Goal: Task Accomplishment & Management: Use online tool/utility

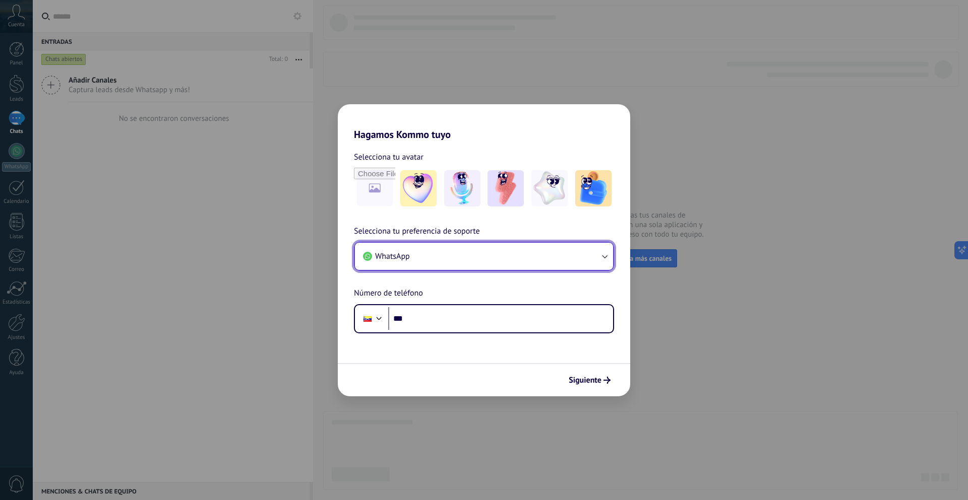
click at [486, 267] on button "WhatsApp" at bounding box center [484, 256] width 258 height 27
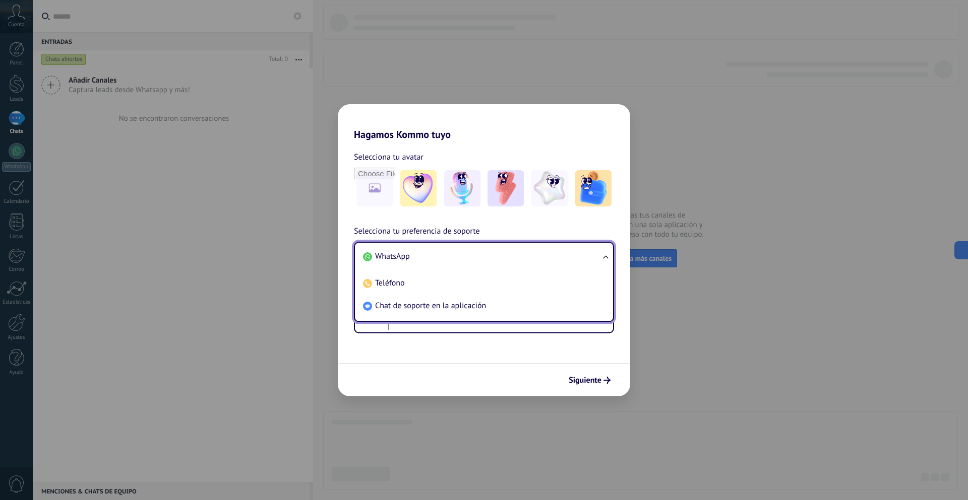
click at [487, 257] on li "WhatsApp" at bounding box center [482, 256] width 246 height 23
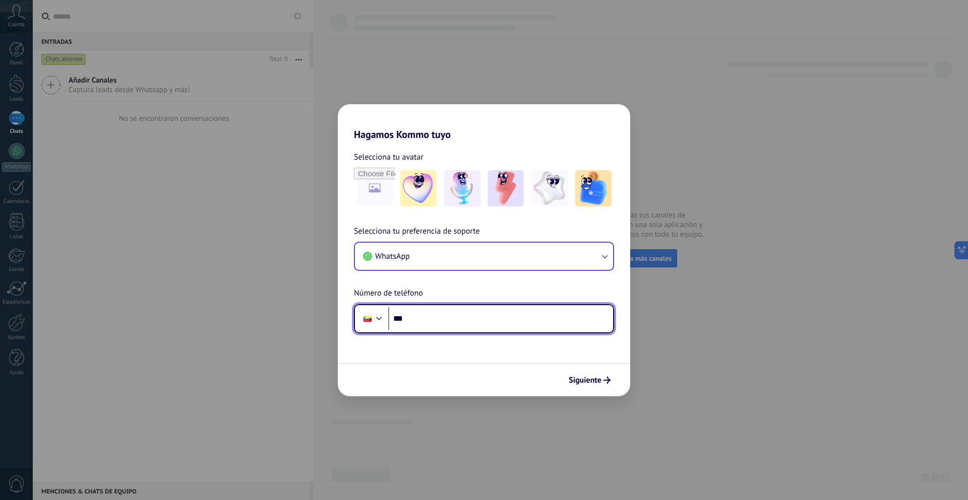
click at [450, 324] on input "***" at bounding box center [500, 318] width 225 height 23
type input "**********"
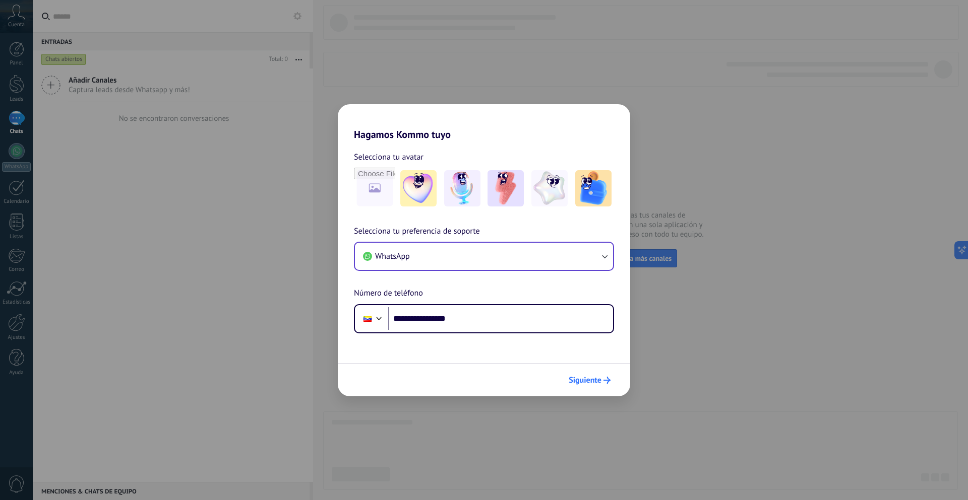
click at [585, 383] on span "Siguiente" at bounding box center [584, 380] width 33 height 7
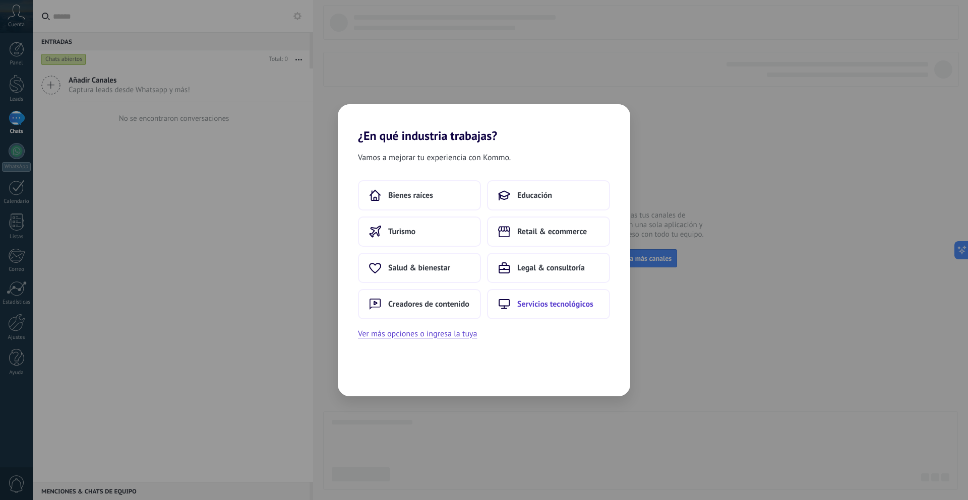
click at [514, 308] on button "Servicios tecnológicos" at bounding box center [548, 304] width 123 height 30
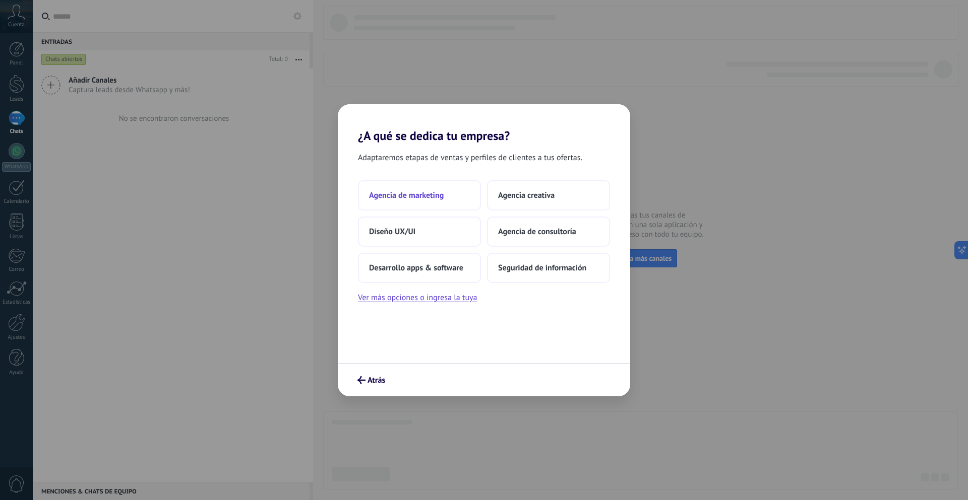
click at [435, 197] on span "Agencia de marketing" at bounding box center [406, 195] width 75 height 10
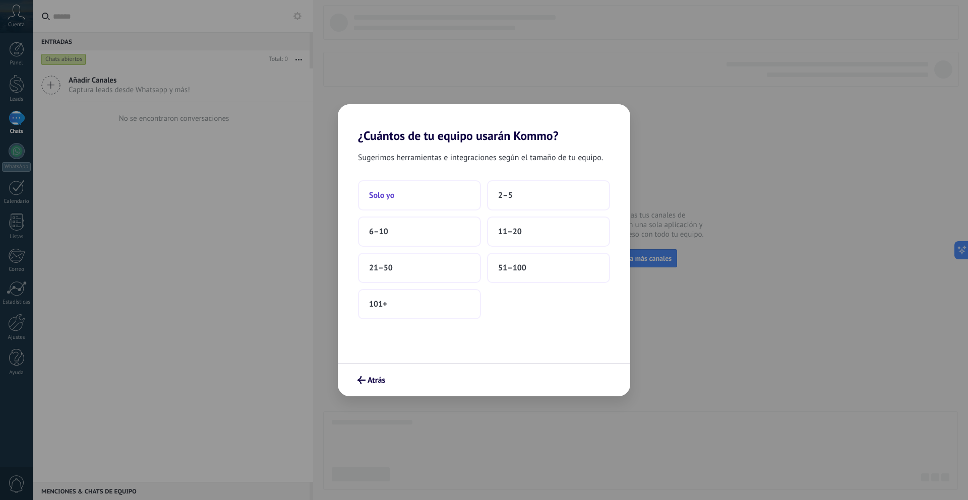
click at [441, 197] on button "Solo yo" at bounding box center [419, 195] width 123 height 30
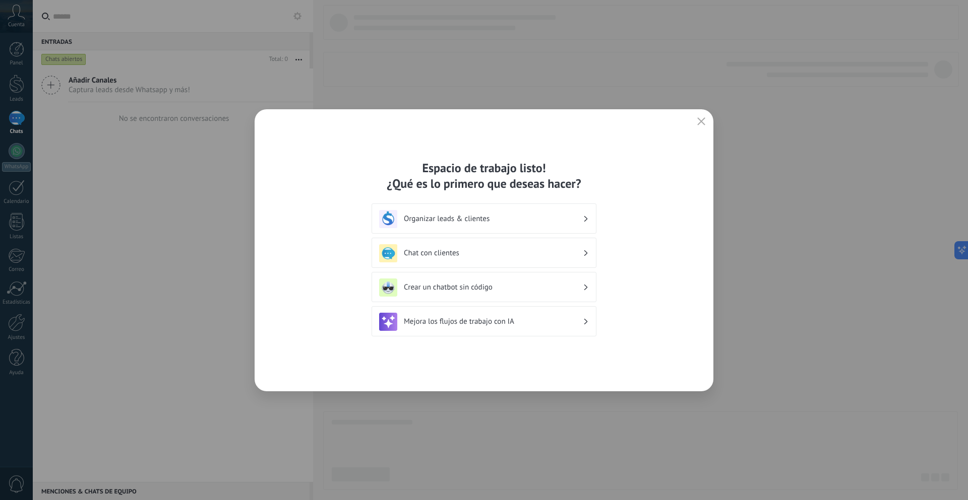
click at [704, 124] on icon "button" at bounding box center [701, 121] width 8 height 8
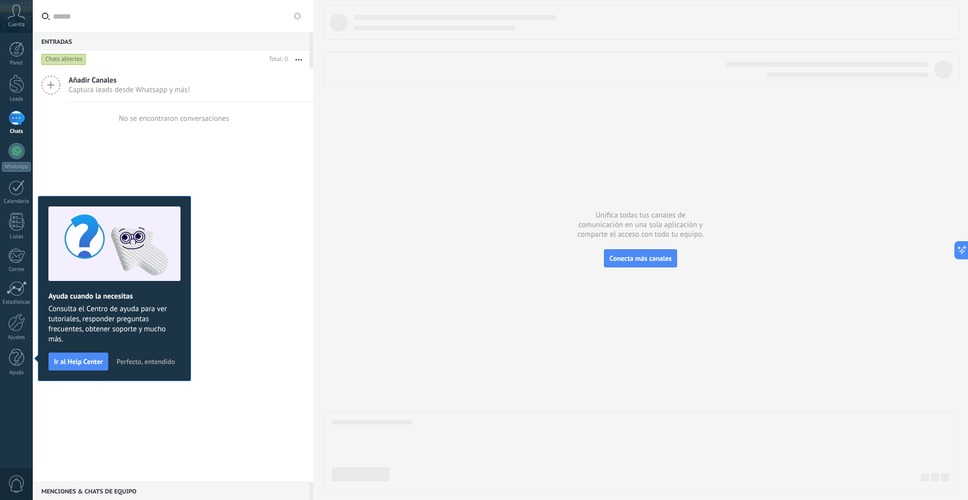
click at [167, 361] on span "Perfecto, entendido" at bounding box center [145, 361] width 58 height 7
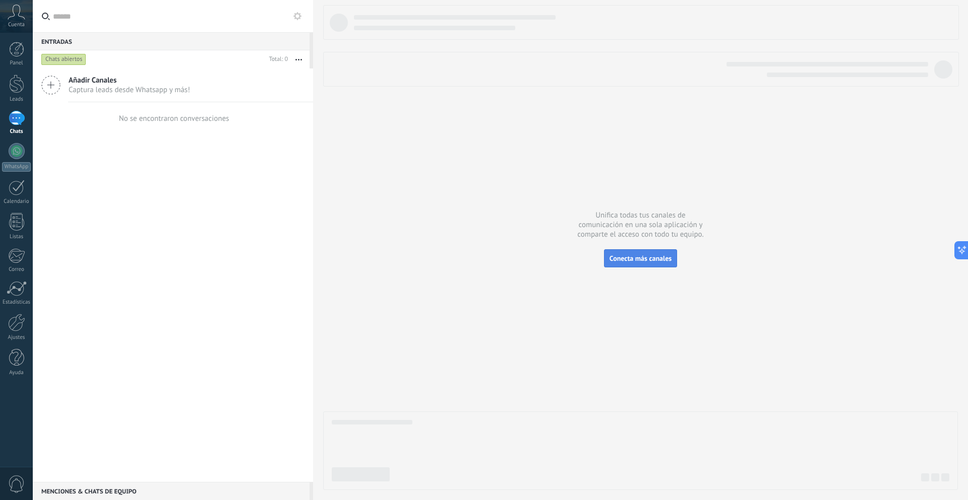
click at [643, 261] on span "Conecta más canales" at bounding box center [640, 258] width 62 height 9
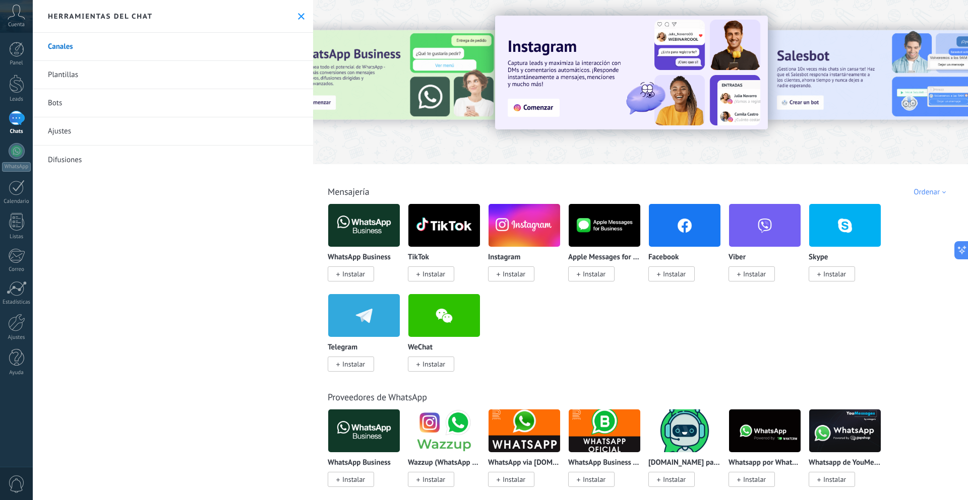
click at [505, 274] on span "Instalar" at bounding box center [513, 274] width 23 height 9
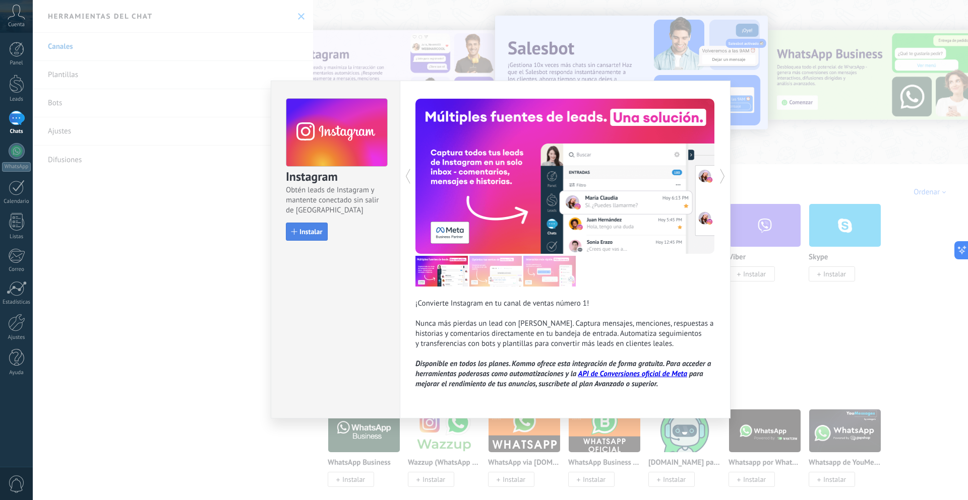
click at [309, 228] on span "Instalar" at bounding box center [310, 231] width 23 height 7
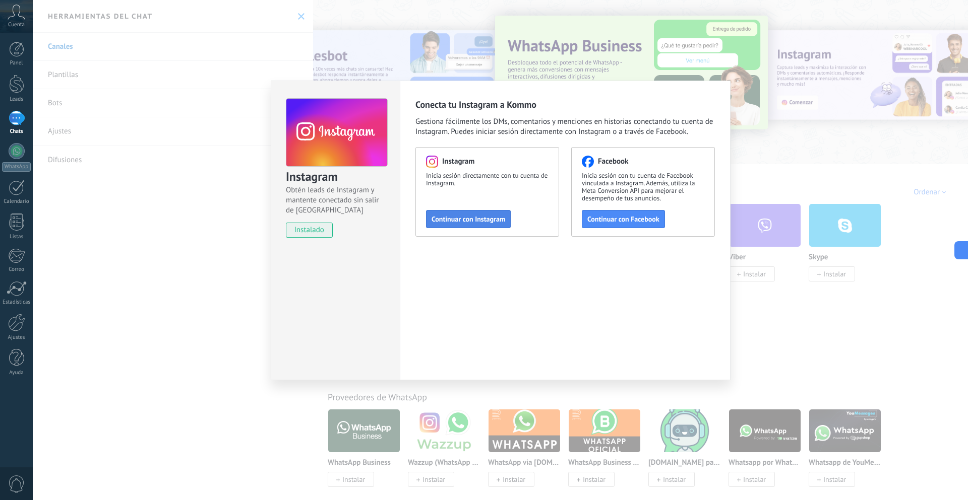
click at [471, 220] on span "Continuar con Instagram" at bounding box center [468, 219] width 74 height 7
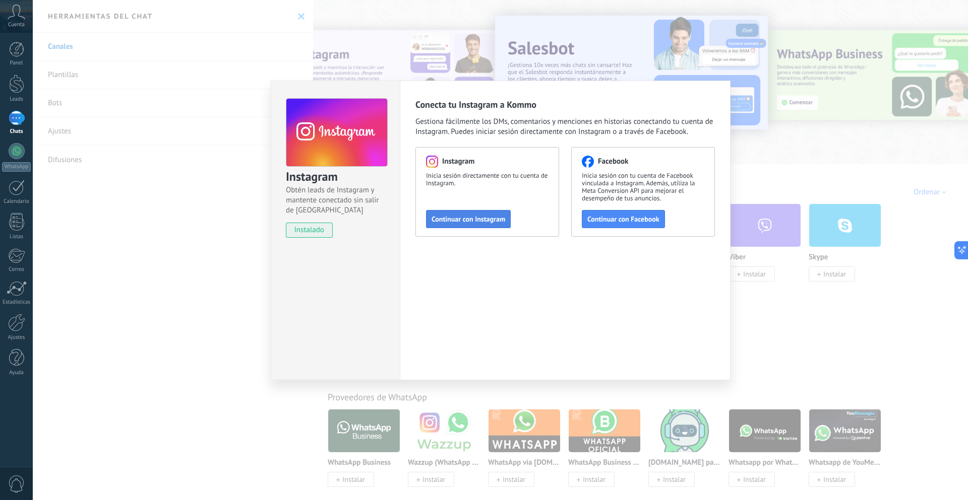
click at [470, 217] on span "Continuar con Instagram" at bounding box center [468, 219] width 74 height 7
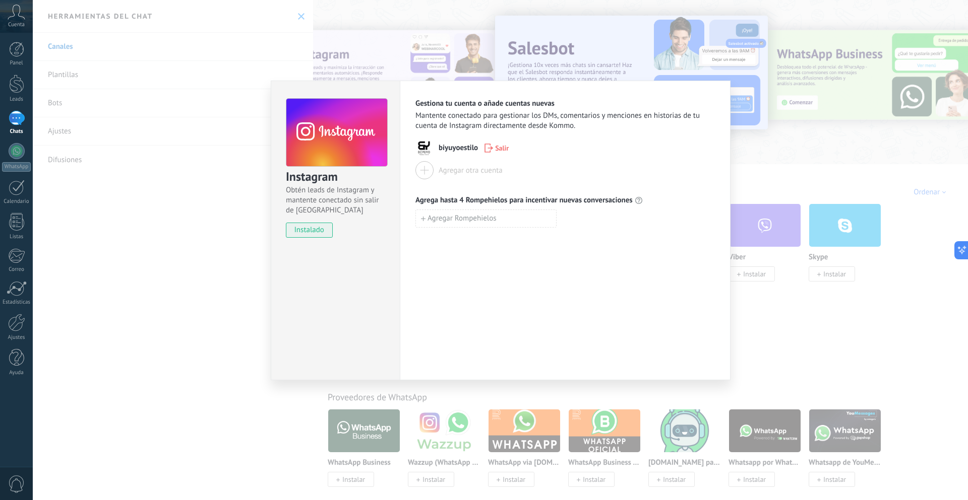
click at [654, 162] on div "Agregar otra cuenta" at bounding box center [564, 170] width 299 height 18
click at [742, 180] on div "Instagram Obtén leads de Instagram y mantente conectado sin salir de Kommo inst…" at bounding box center [500, 250] width 935 height 500
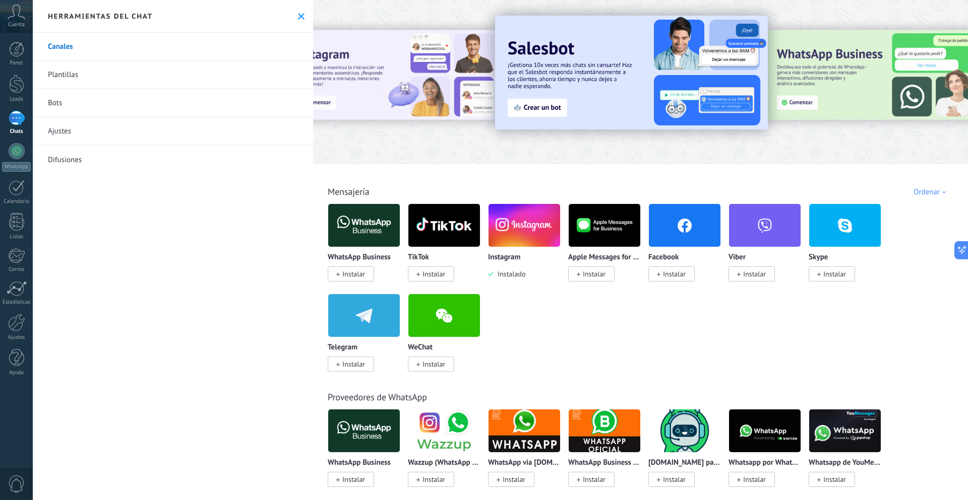
click at [56, 104] on link "Bots" at bounding box center [173, 103] width 280 height 28
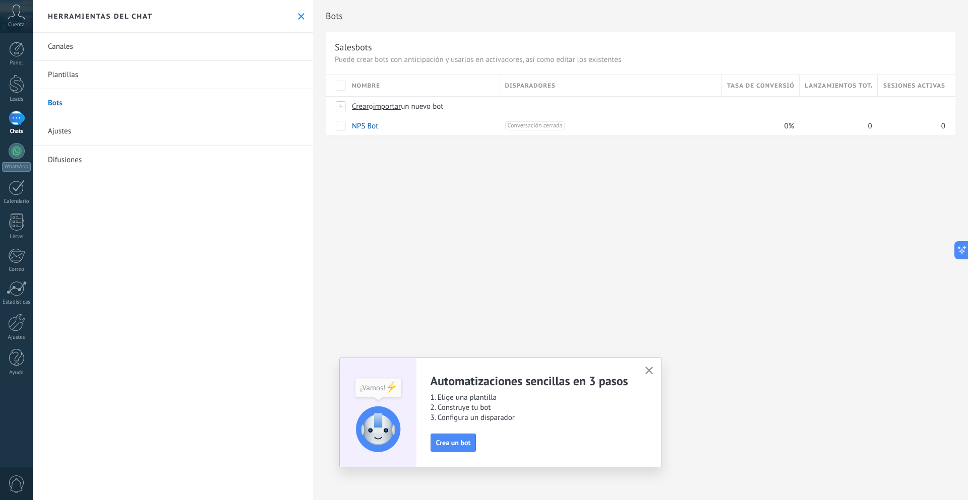
click at [656, 372] on div "Automatizaciones sencillas en 3 pasos 1. Elige una plantilla 2. Construye tu bo…" at bounding box center [500, 413] width 323 height 110
click at [648, 371] on icon "button" at bounding box center [649, 371] width 8 height 8
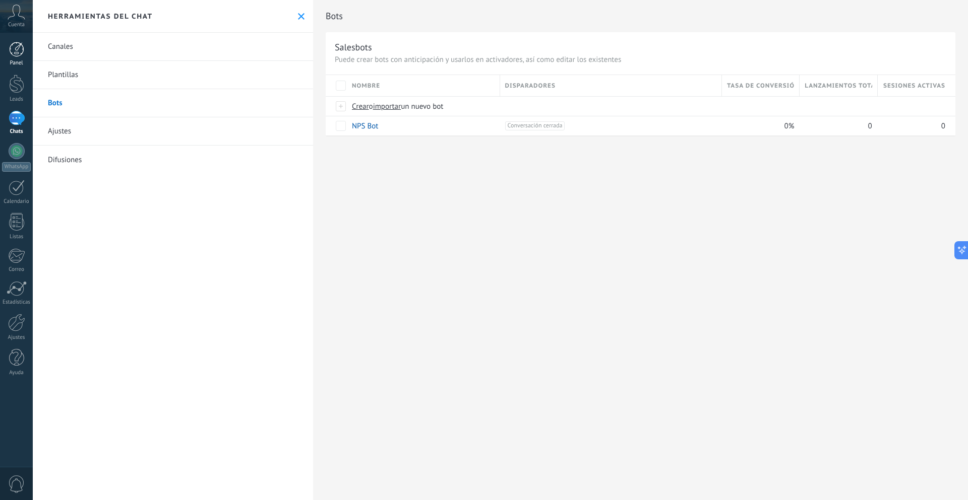
click at [16, 50] on div at bounding box center [16, 49] width 15 height 15
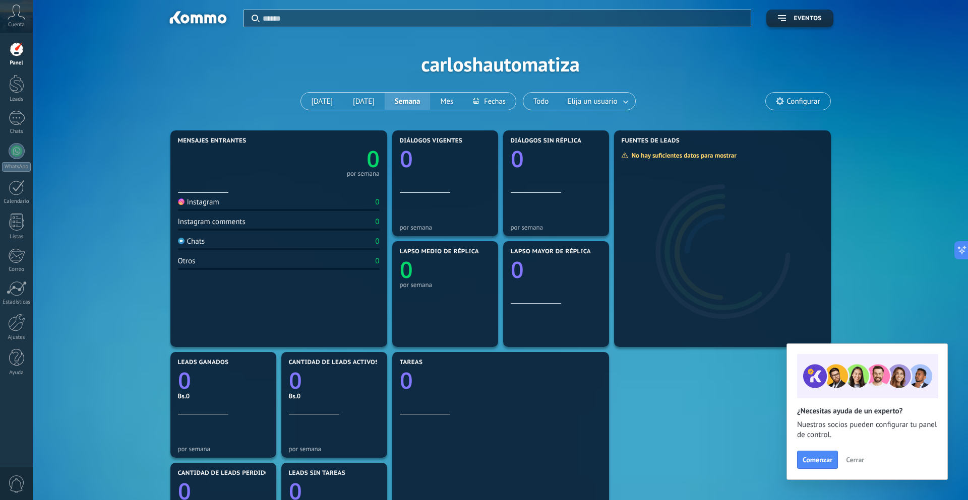
click at [848, 461] on span "Cerrar" at bounding box center [855, 460] width 18 height 7
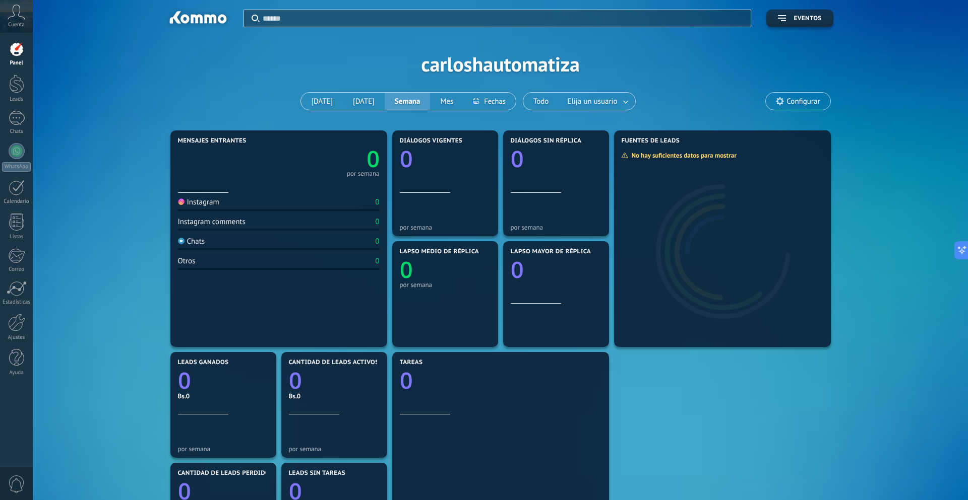
drag, startPoint x: 17, startPoint y: 331, endPoint x: 92, endPoint y: 287, distance: 86.8
click at [17, 331] on div at bounding box center [16, 323] width 17 height 18
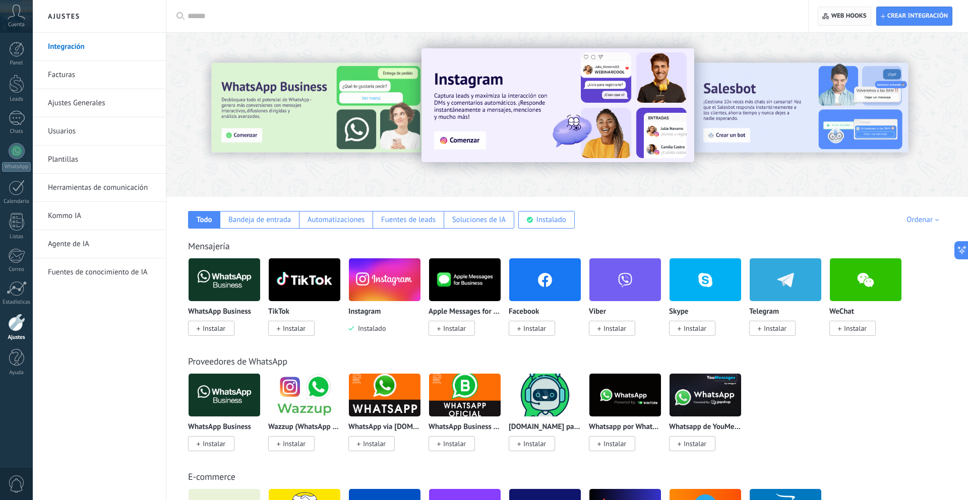
click at [856, 17] on span "Web hooks 0" at bounding box center [848, 16] width 35 height 8
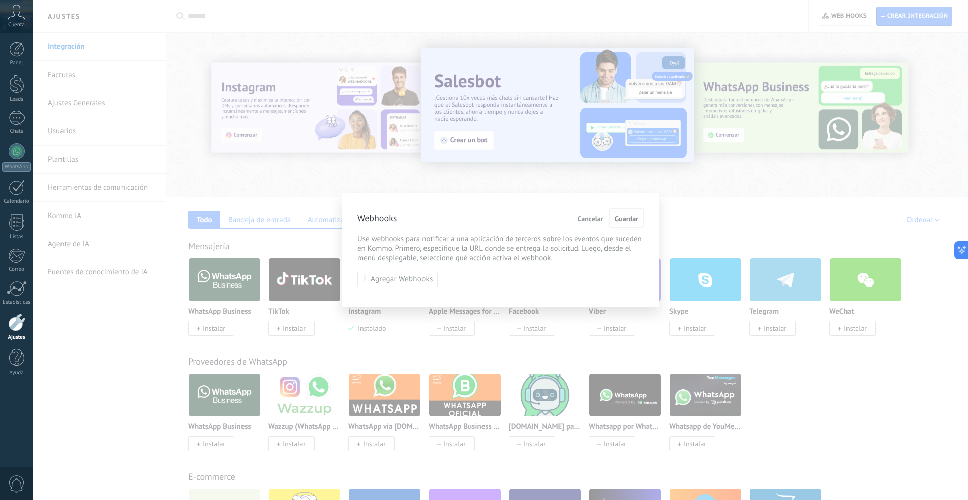
click at [601, 221] on span "Cancelar" at bounding box center [591, 218] width 26 height 7
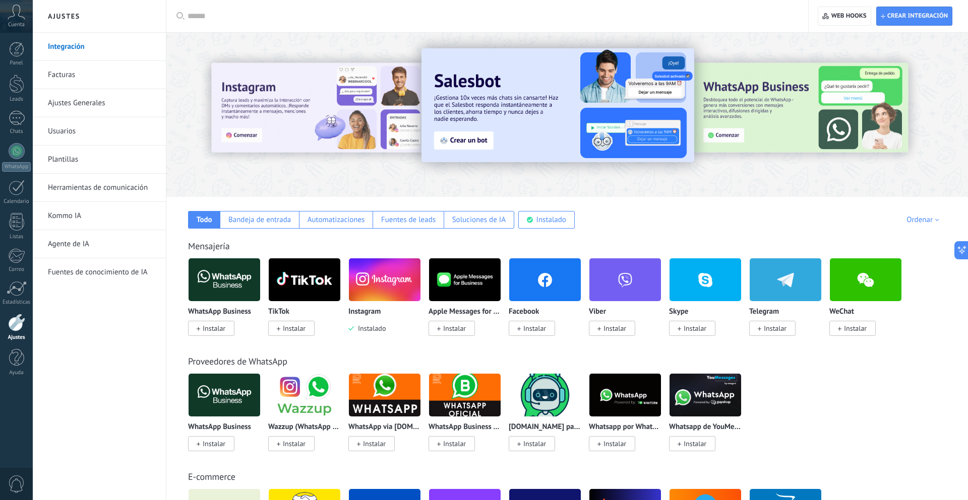
scroll to position [12, 0]
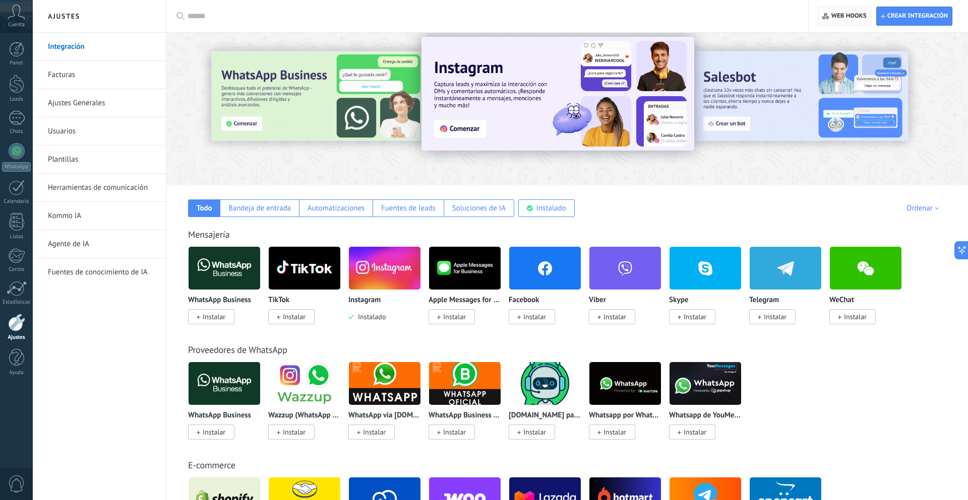
click at [836, 15] on span "Web hooks 0" at bounding box center [848, 16] width 35 height 8
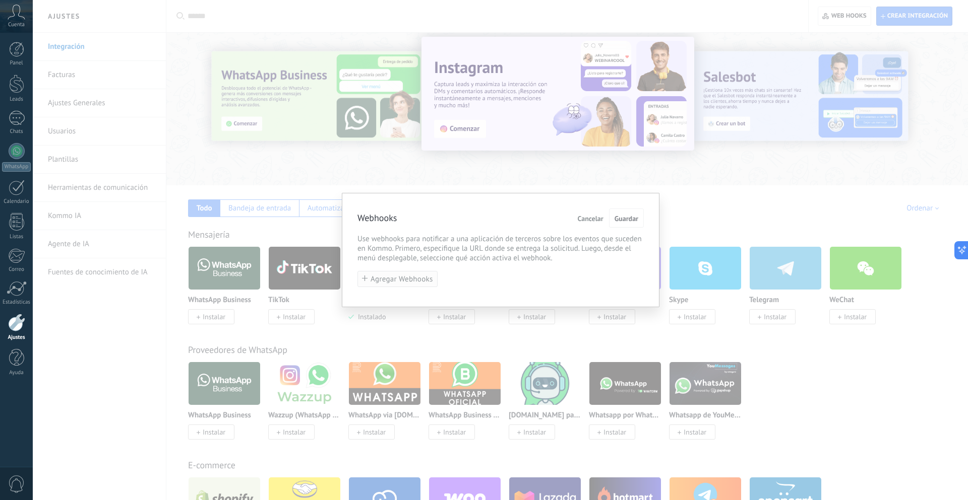
click at [406, 283] on span "Agregar Webhooks" at bounding box center [401, 280] width 62 height 8
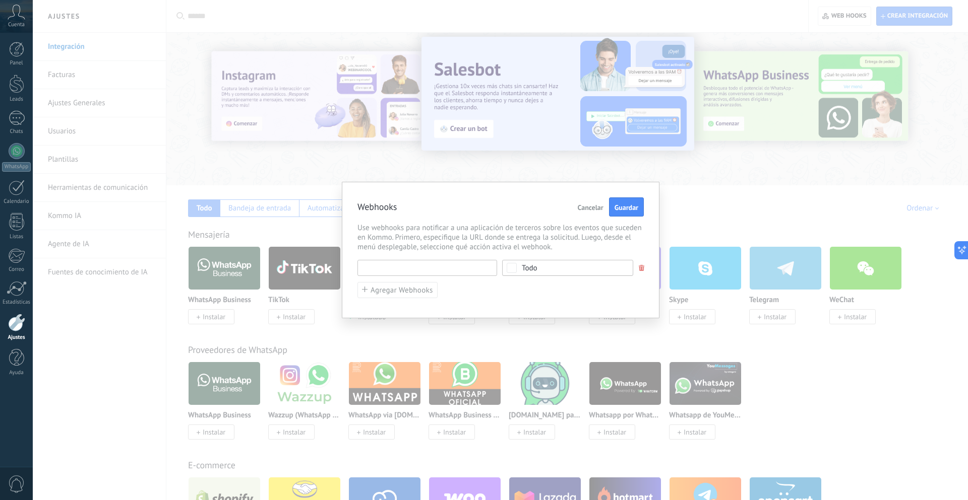
click at [441, 269] on input "text" at bounding box center [427, 268] width 140 height 16
paste input "**********"
type input "**********"
click at [567, 272] on span "Todo" at bounding box center [571, 269] width 98 height 8
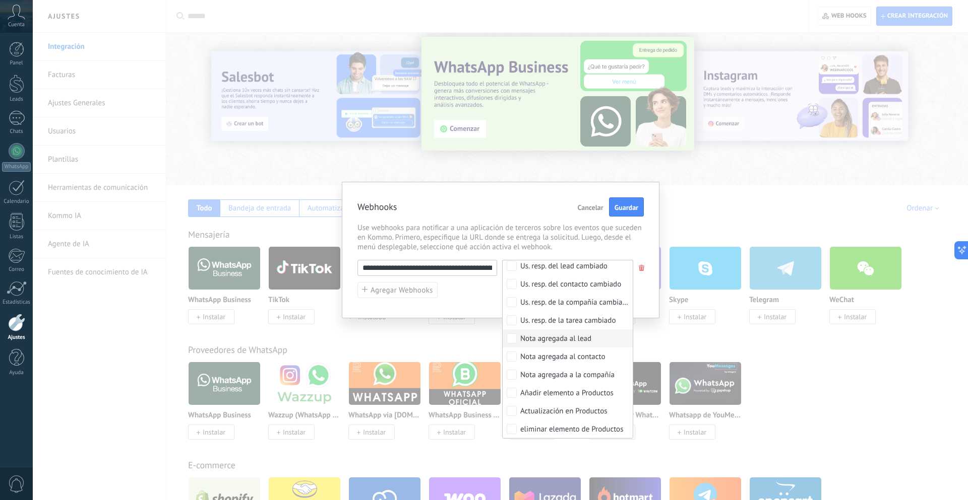
scroll to position [0, 0]
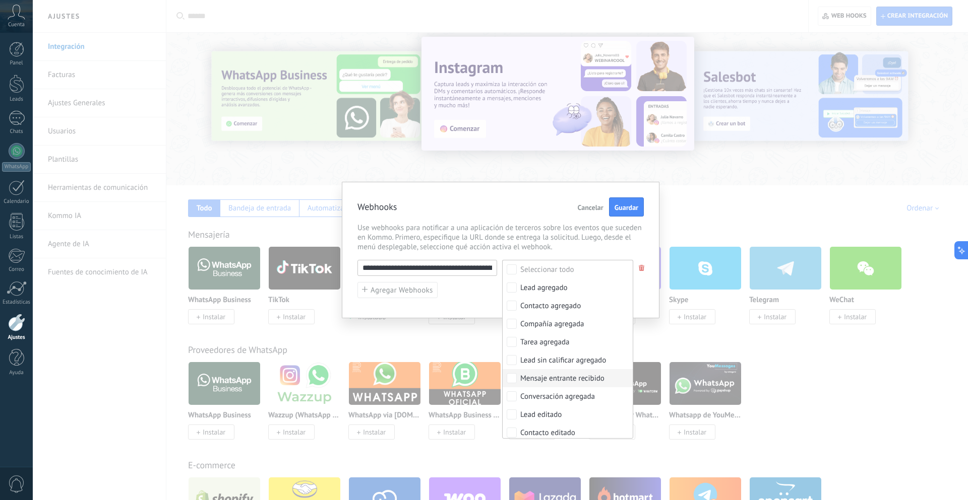
click at [589, 380] on div "Mensaje entrante recibido" at bounding box center [562, 379] width 84 height 10
click at [561, 237] on span "Use webhooks para notificar a una aplicación de terceros sobre los eventos que …" at bounding box center [500, 237] width 286 height 29
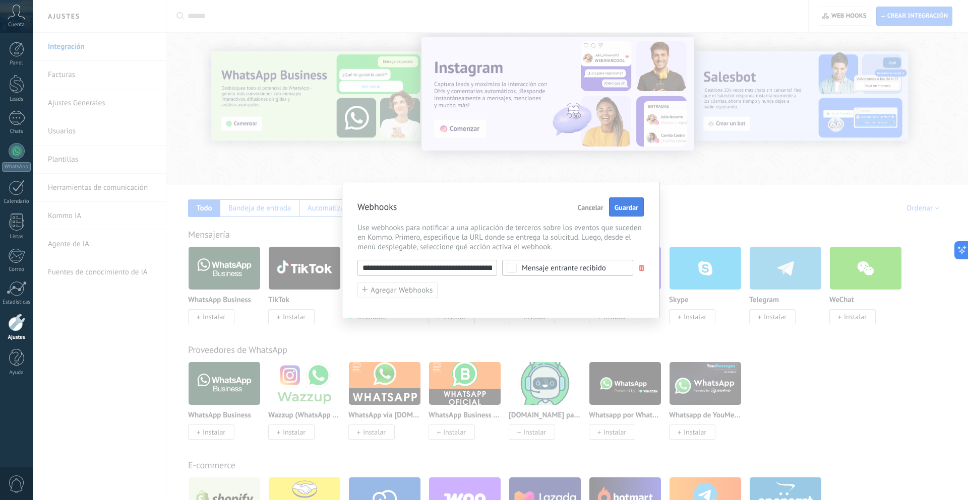
click at [641, 209] on button "Guardar" at bounding box center [626, 207] width 35 height 19
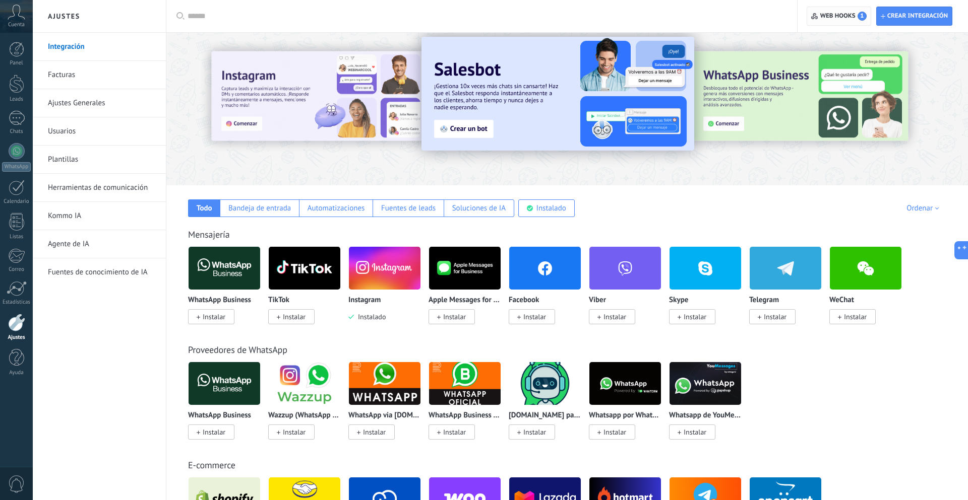
click at [832, 20] on span "Web hooks 1" at bounding box center [843, 16] width 46 height 9
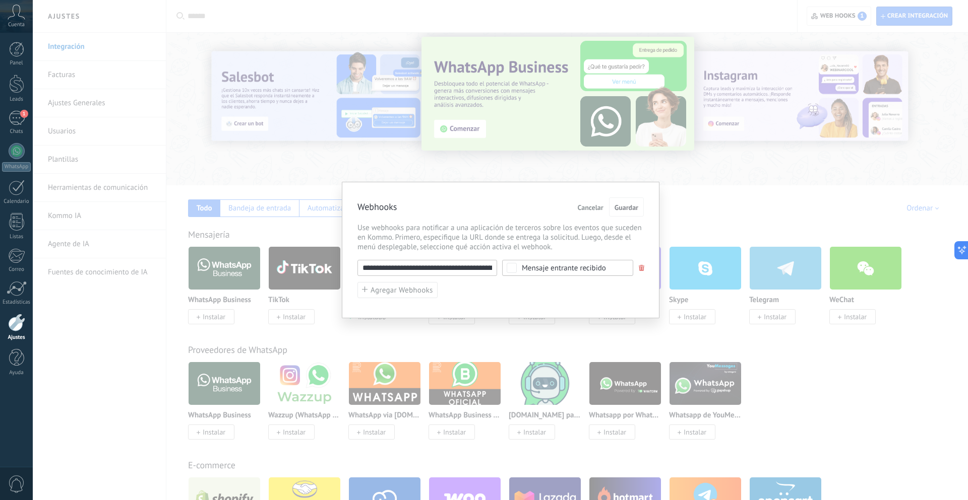
click at [817, 25] on div "**********" at bounding box center [500, 250] width 935 height 500
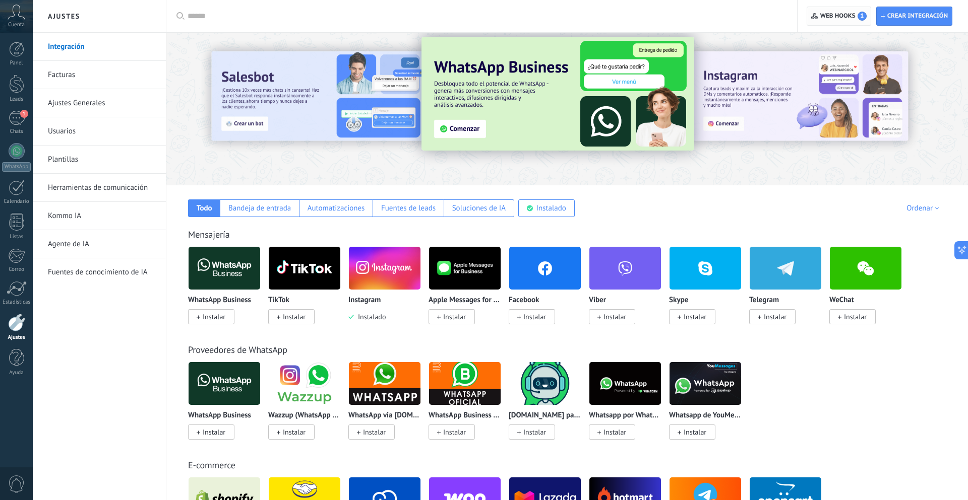
click at [829, 14] on span "Web hooks 1" at bounding box center [843, 16] width 46 height 9
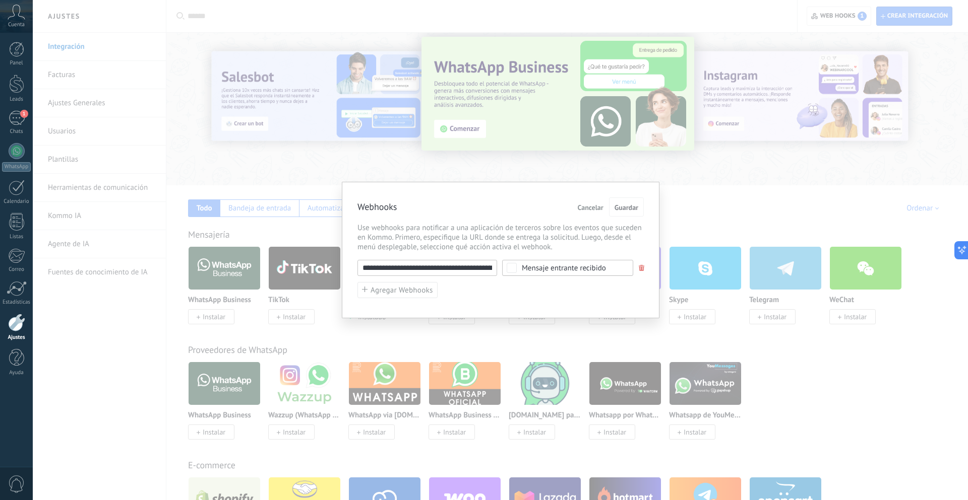
click at [443, 265] on input "**********" at bounding box center [427, 268] width 140 height 16
click at [532, 15] on div "**********" at bounding box center [500, 250] width 935 height 500
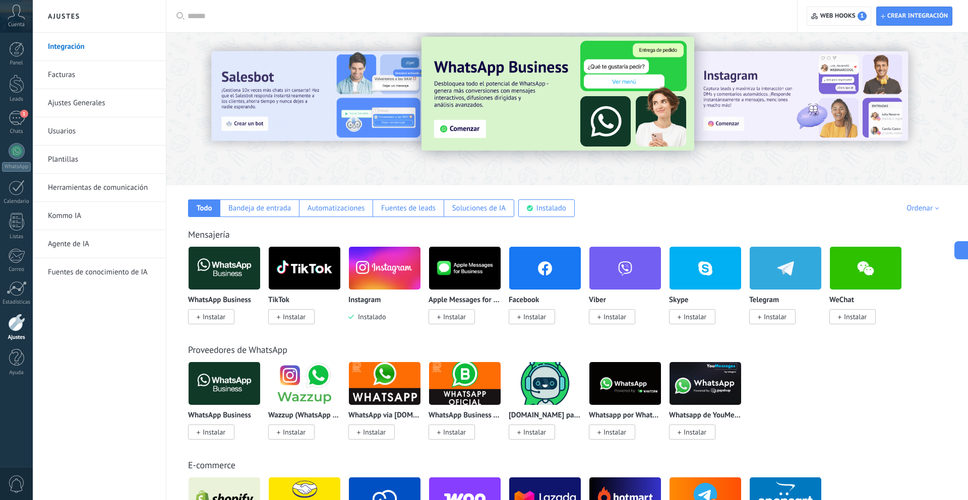
scroll to position [11, 0]
